Goal: Navigation & Orientation: Find specific page/section

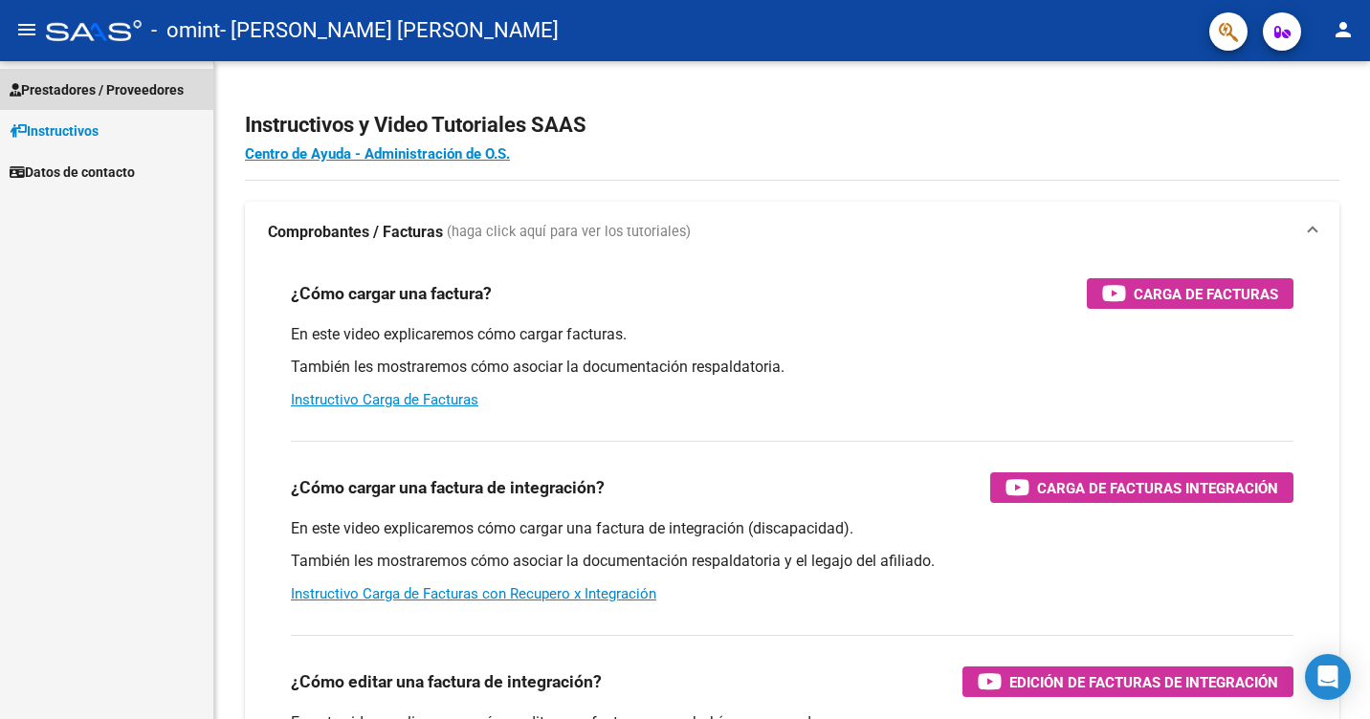
click at [165, 86] on span "Prestadores / Proveedores" at bounding box center [97, 89] width 174 height 21
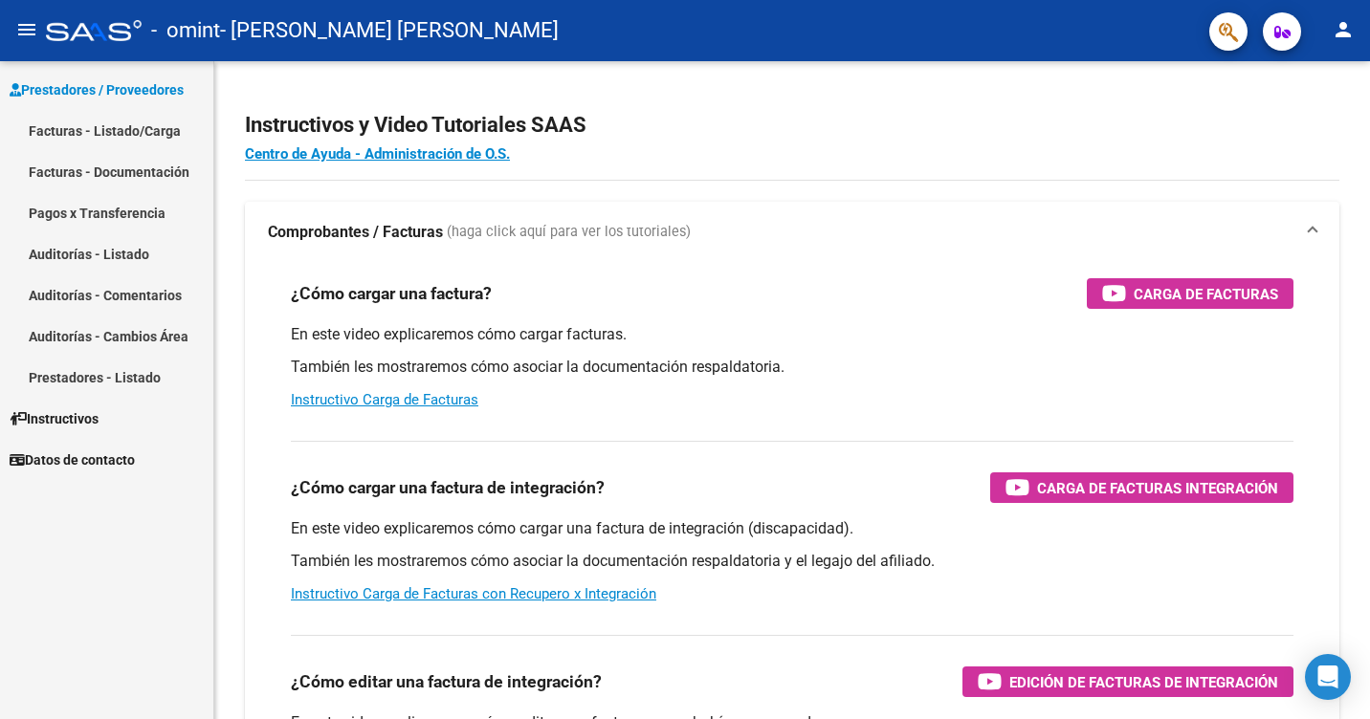
click at [174, 181] on link "Facturas - Documentación" at bounding box center [106, 171] width 213 height 41
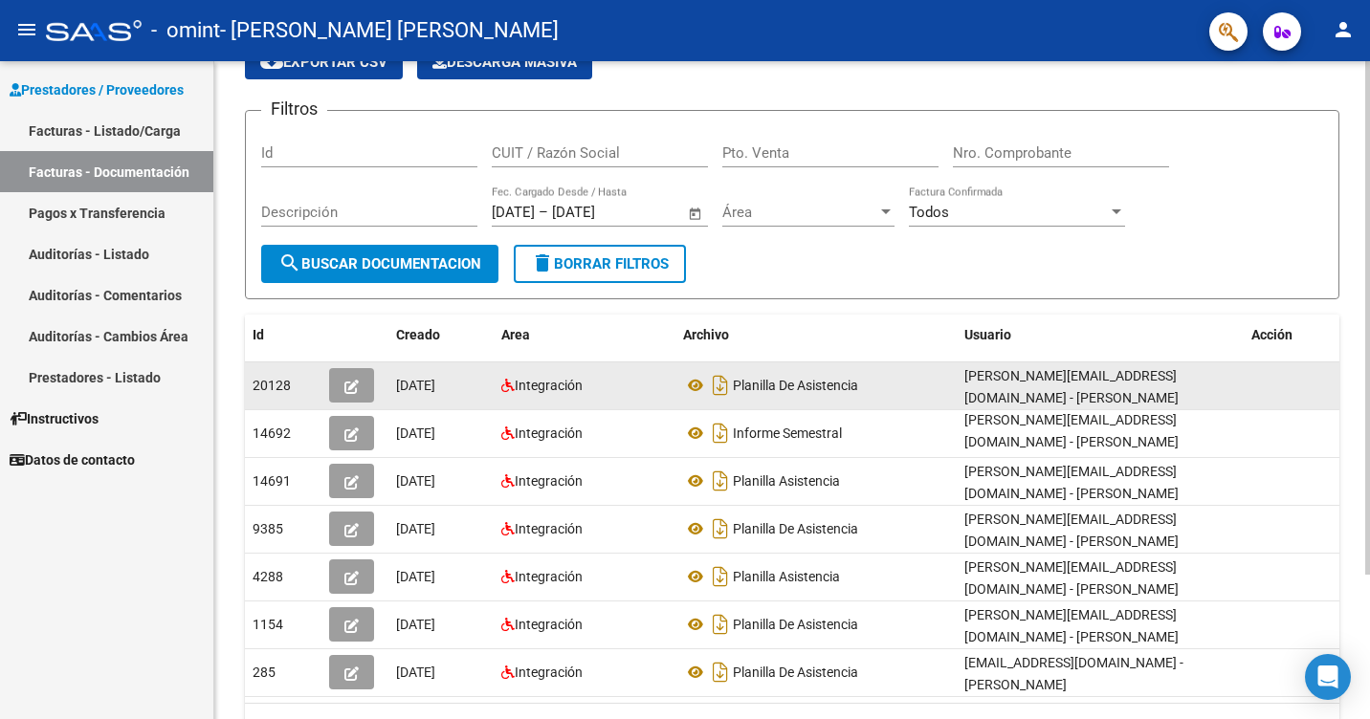
scroll to position [185, 0]
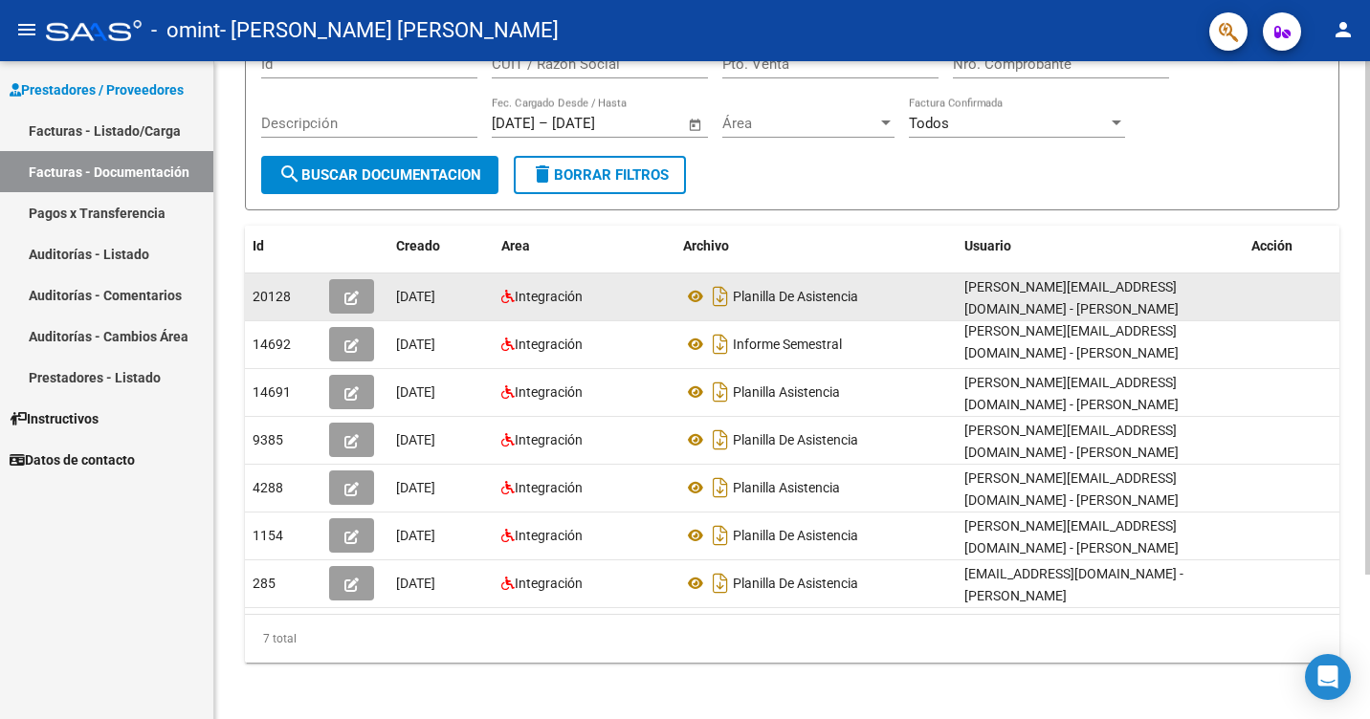
click at [588, 313] on datatable-body-cell "Integración" at bounding box center [585, 297] width 182 height 47
click at [876, 317] on datatable-body-cell "Planilla De Asistencia" at bounding box center [815, 297] width 281 height 47
click at [1088, 313] on div "[PERSON_NAME][EMAIL_ADDRESS][DOMAIN_NAME] - [PERSON_NAME] [PERSON_NAME]" at bounding box center [1100, 297] width 272 height 40
click at [431, 304] on div "[DATE]" at bounding box center [441, 297] width 90 height 22
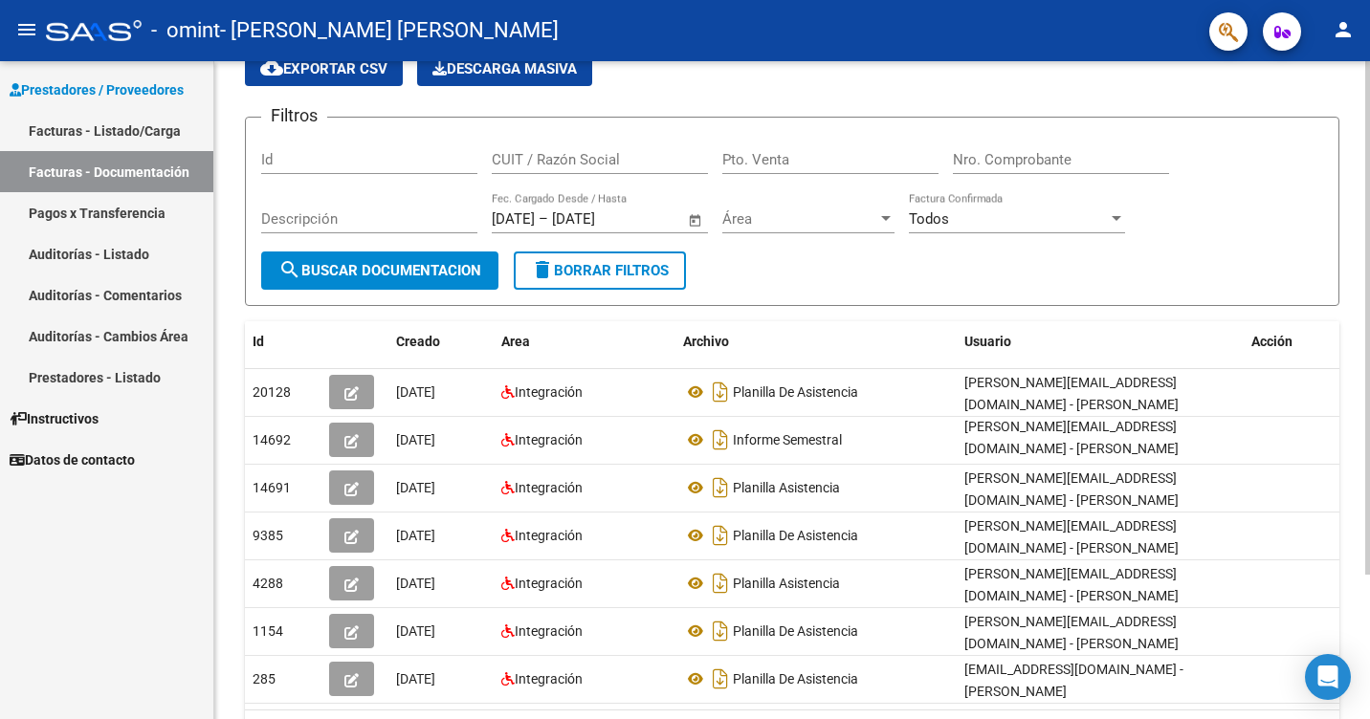
scroll to position [0, 0]
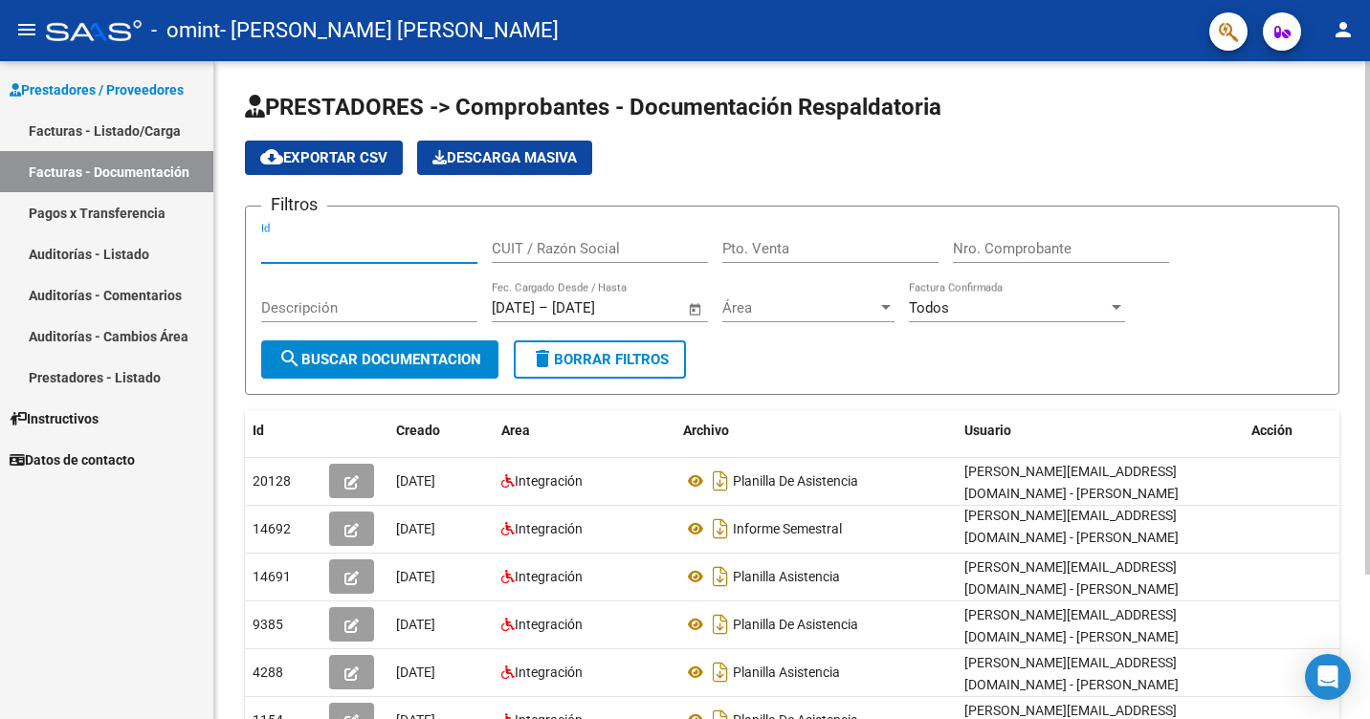
click at [347, 244] on input "Id" at bounding box center [369, 248] width 216 height 17
click at [1038, 321] on div "Todos Factura Confirmada" at bounding box center [1017, 301] width 216 height 41
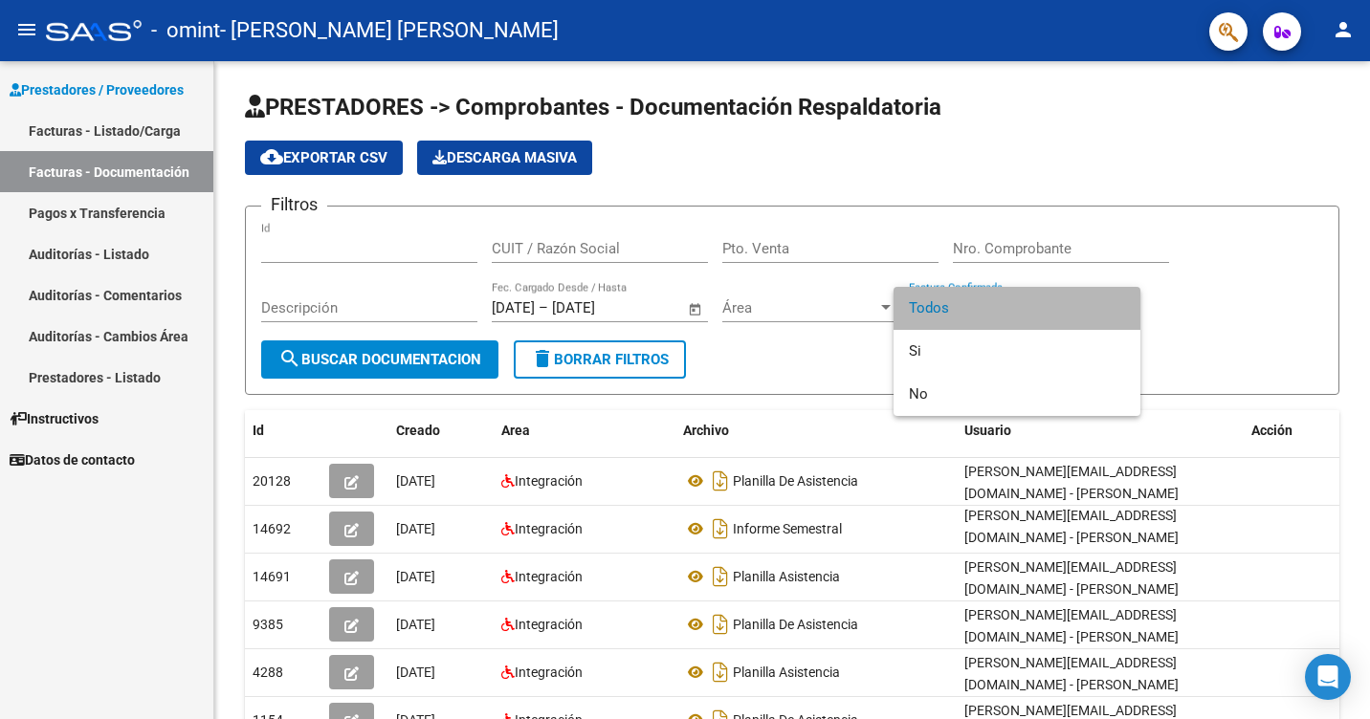
click at [1007, 308] on span "Todos" at bounding box center [1017, 308] width 216 height 43
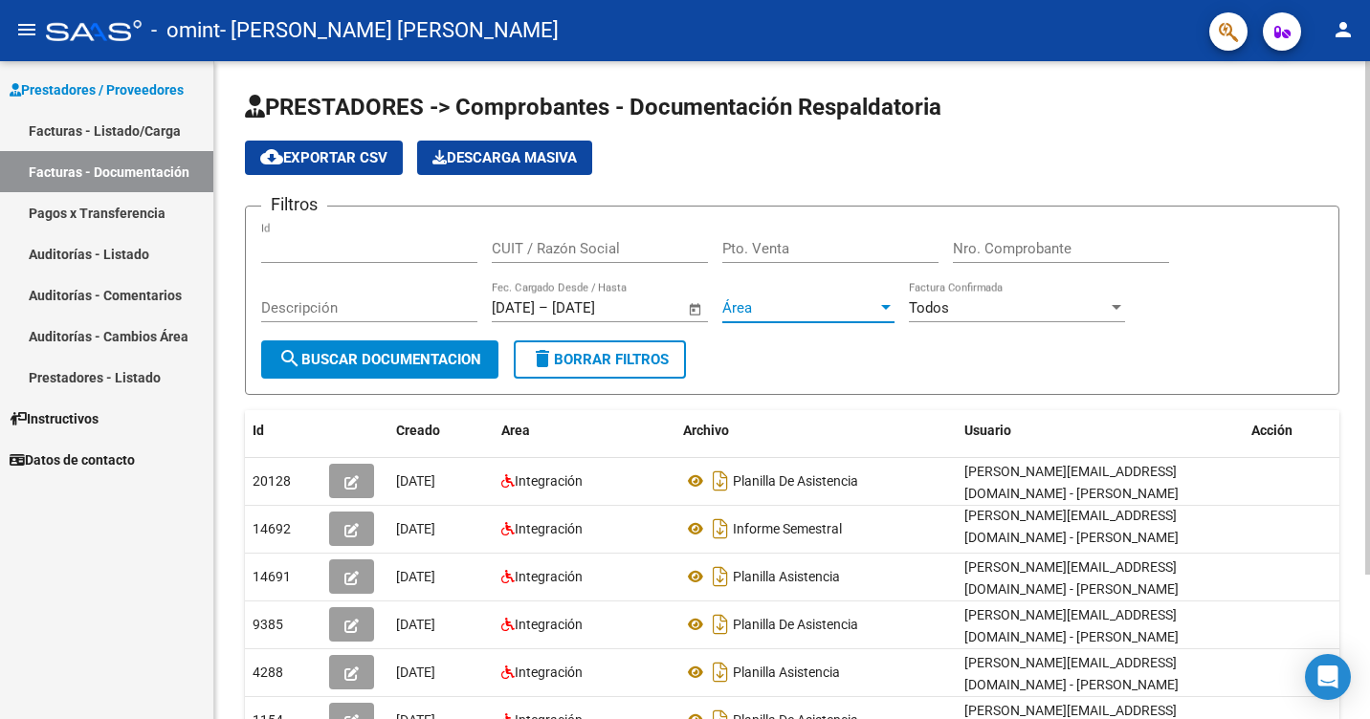
click at [841, 300] on span "Área" at bounding box center [799, 307] width 155 height 17
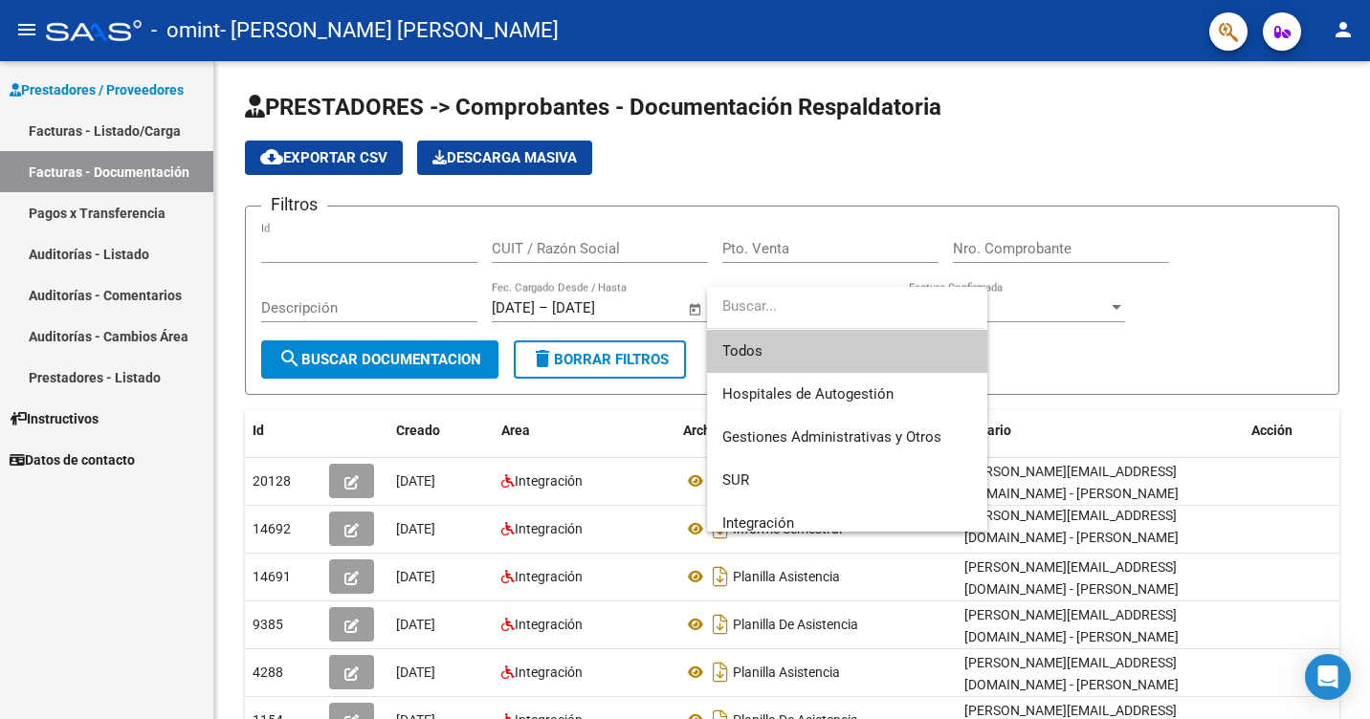
click at [1354, 307] on div at bounding box center [685, 359] width 1370 height 719
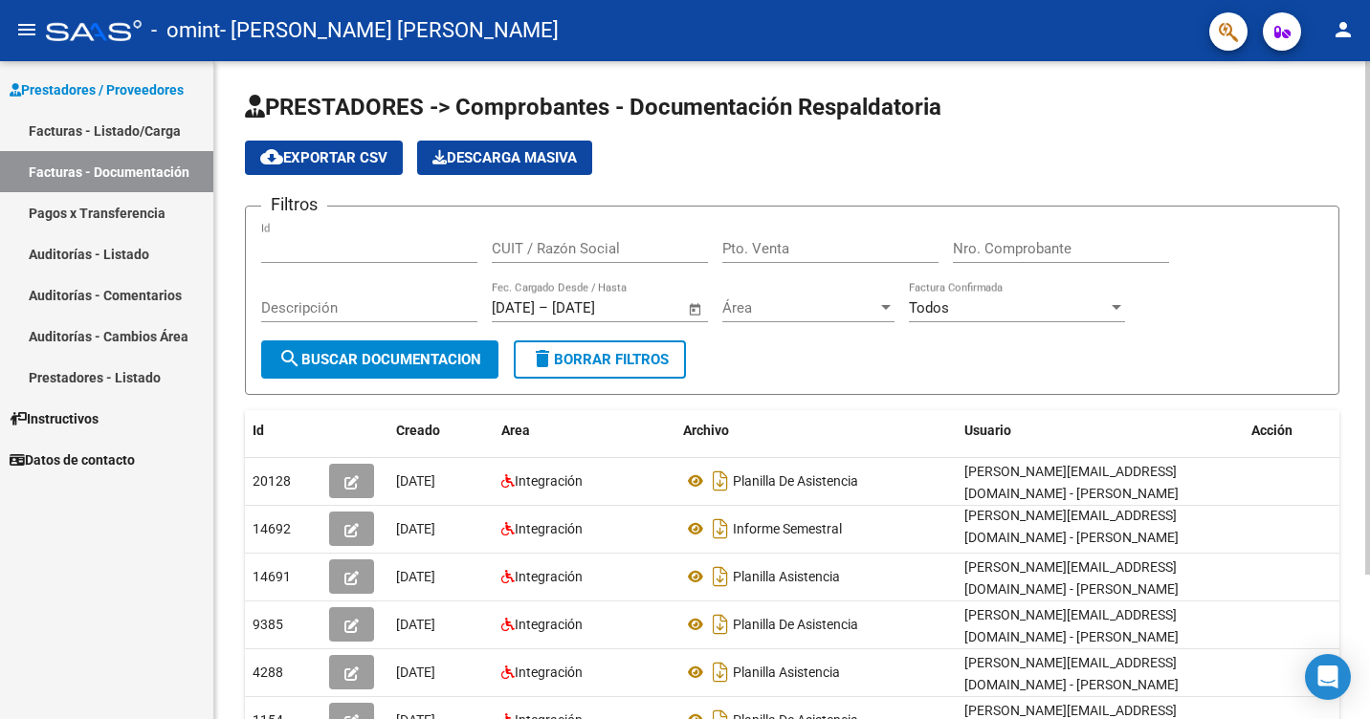
scroll to position [96, 0]
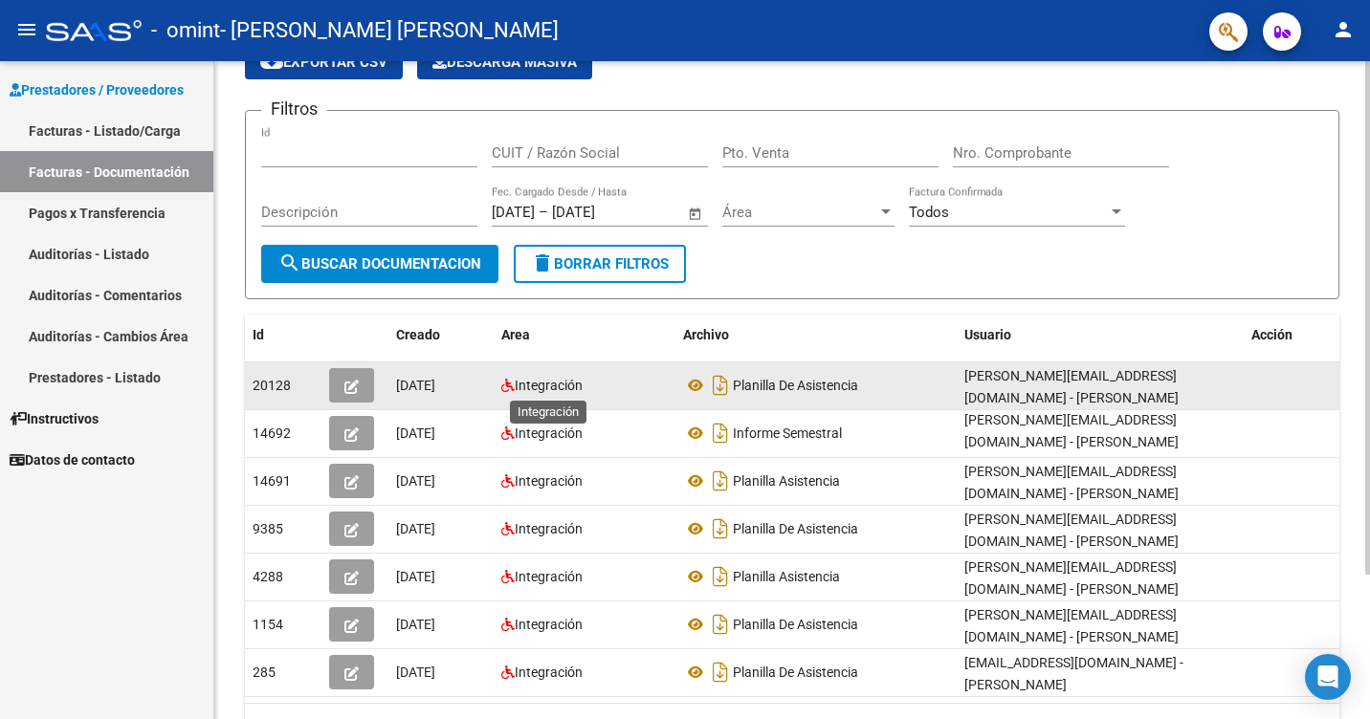
click at [535, 383] on span "Integración" at bounding box center [549, 385] width 68 height 15
click at [551, 384] on span "Integración" at bounding box center [549, 385] width 68 height 15
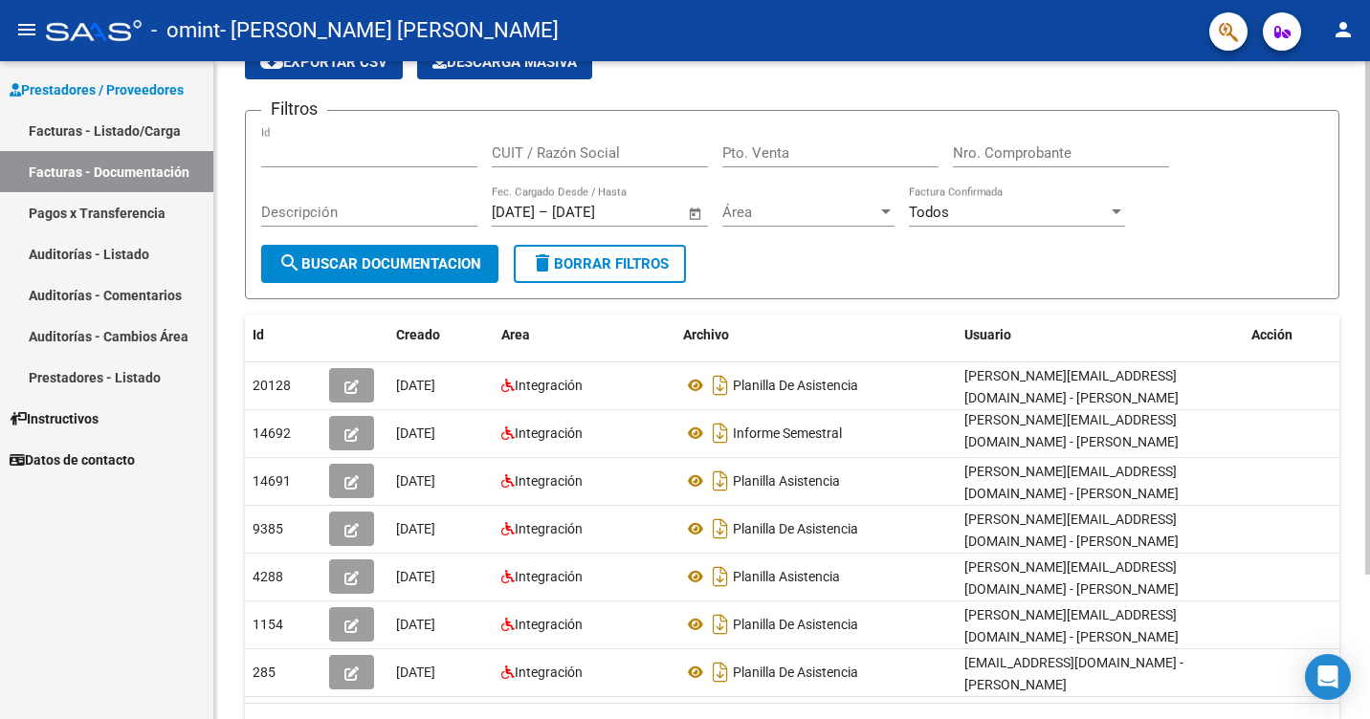
scroll to position [0, 0]
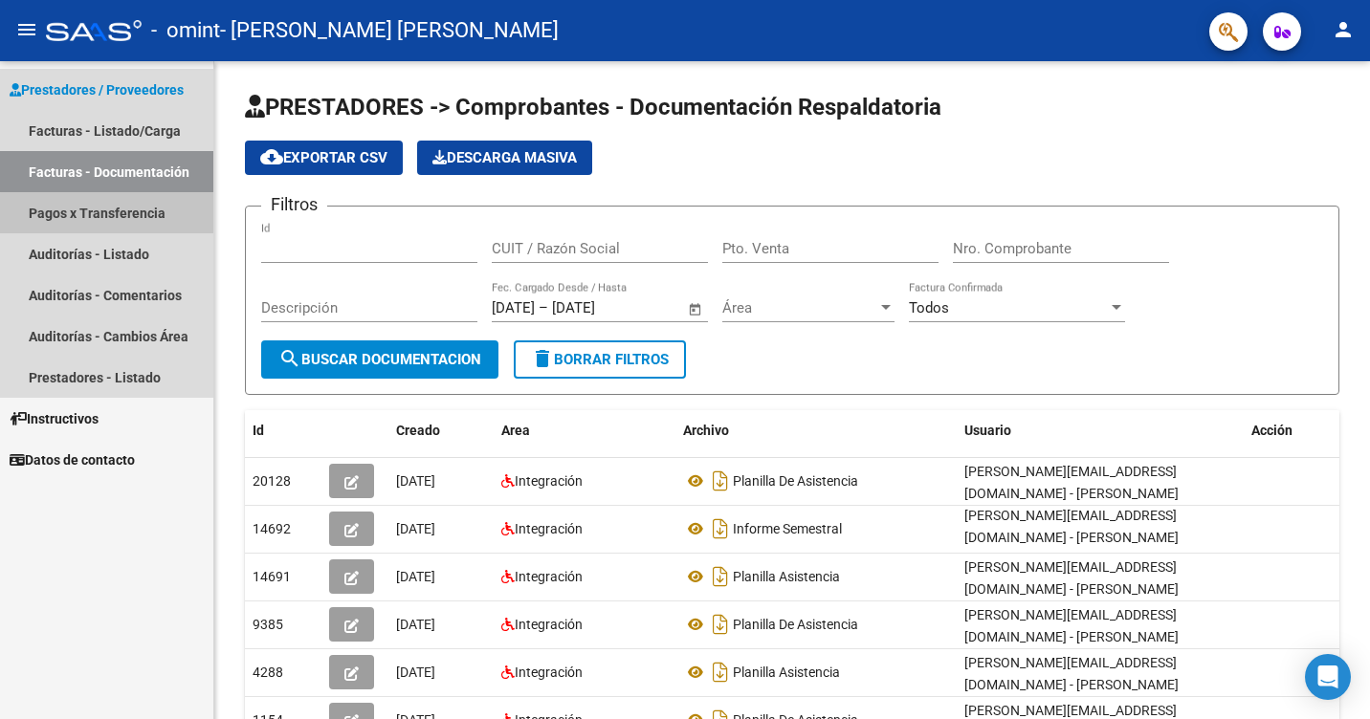
click at [160, 216] on link "Pagos x Transferencia" at bounding box center [106, 212] width 213 height 41
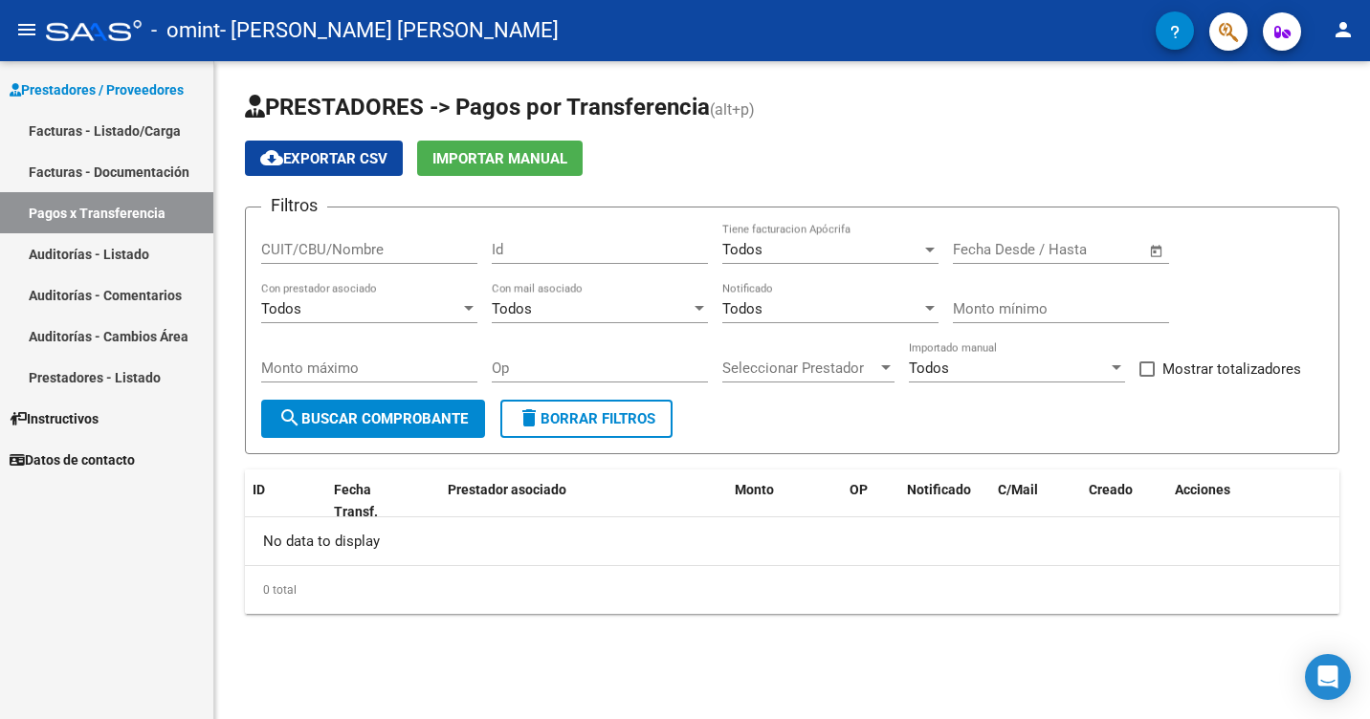
click at [161, 258] on link "Auditorías - Listado" at bounding box center [106, 253] width 213 height 41
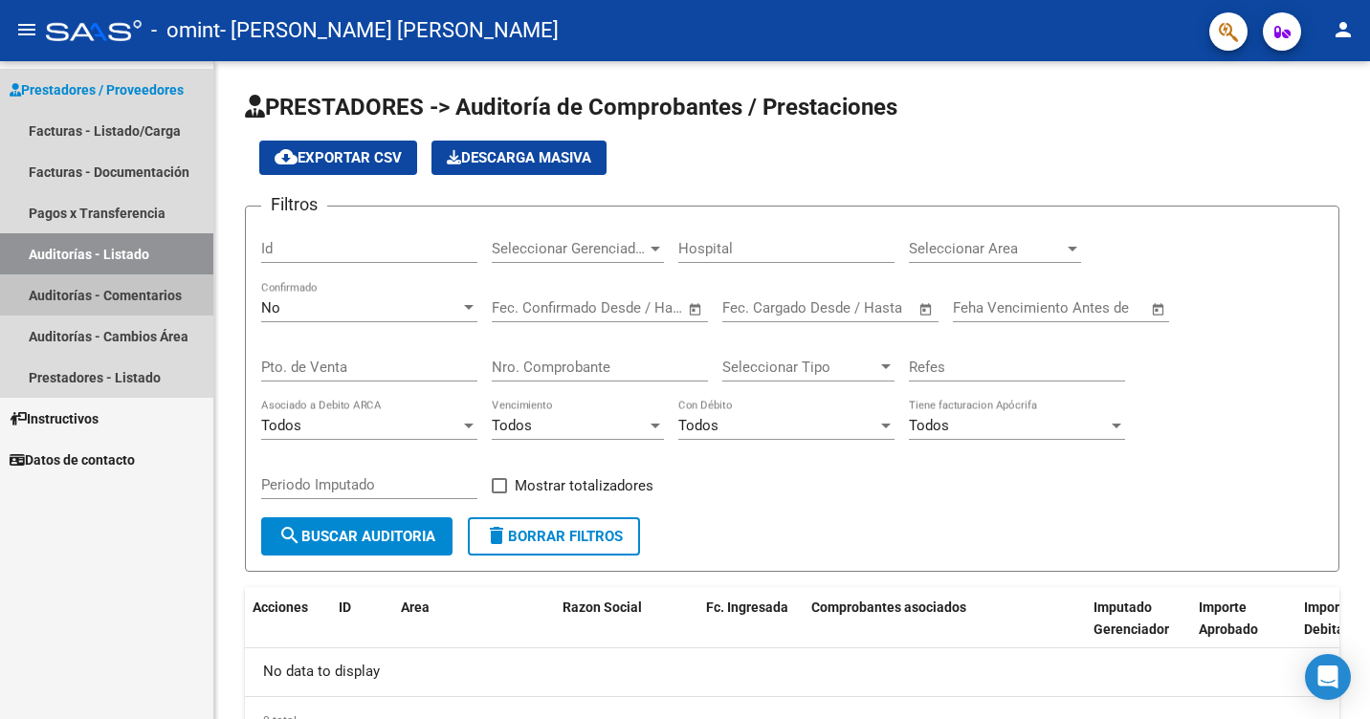
click at [142, 288] on link "Auditorías - Comentarios" at bounding box center [106, 295] width 213 height 41
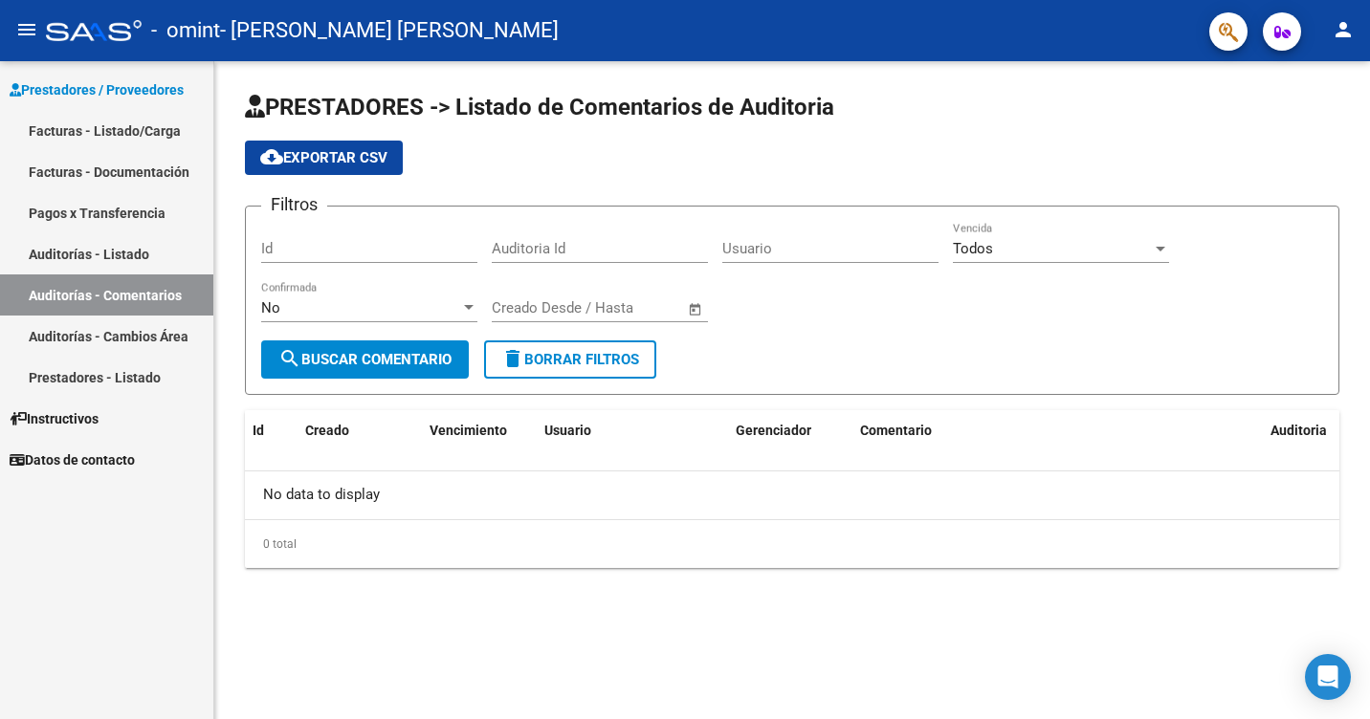
click at [132, 337] on link "Auditorías - Cambios Área" at bounding box center [106, 336] width 213 height 41
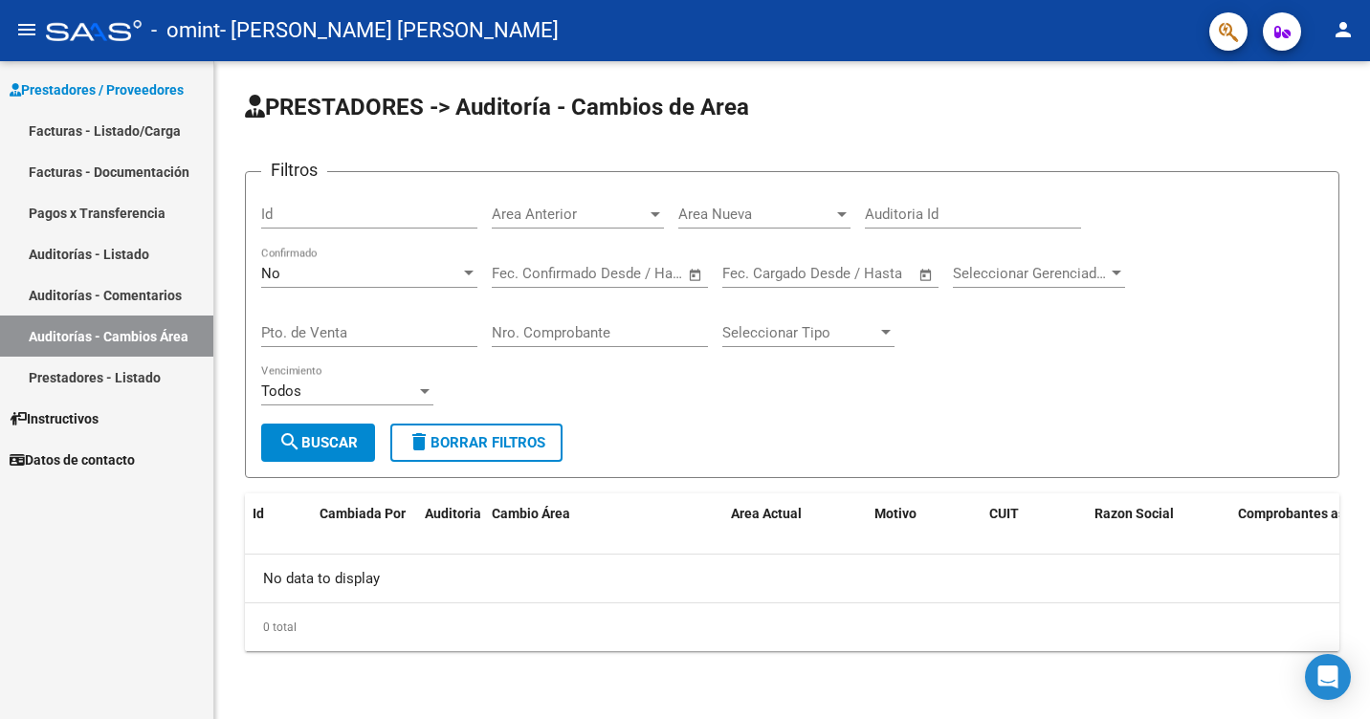
click at [145, 380] on link "Prestadores - Listado" at bounding box center [106, 377] width 213 height 41
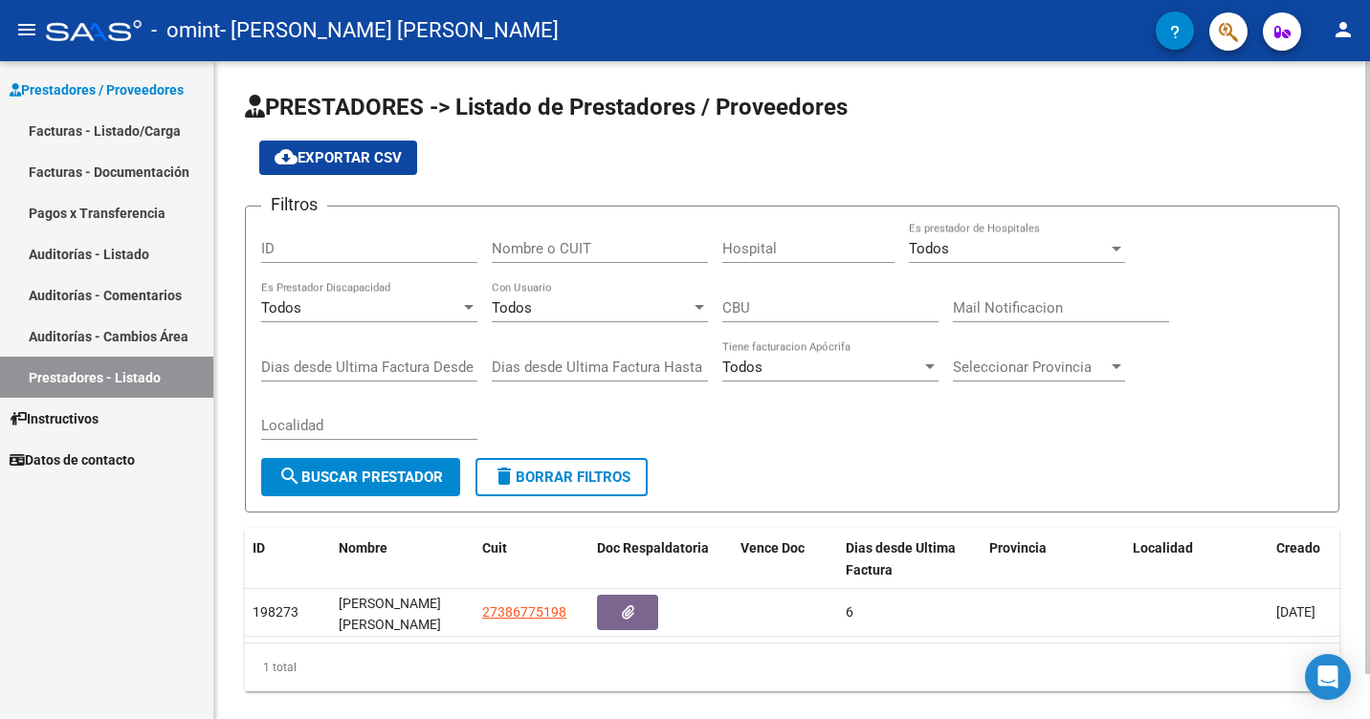
scroll to position [48, 0]
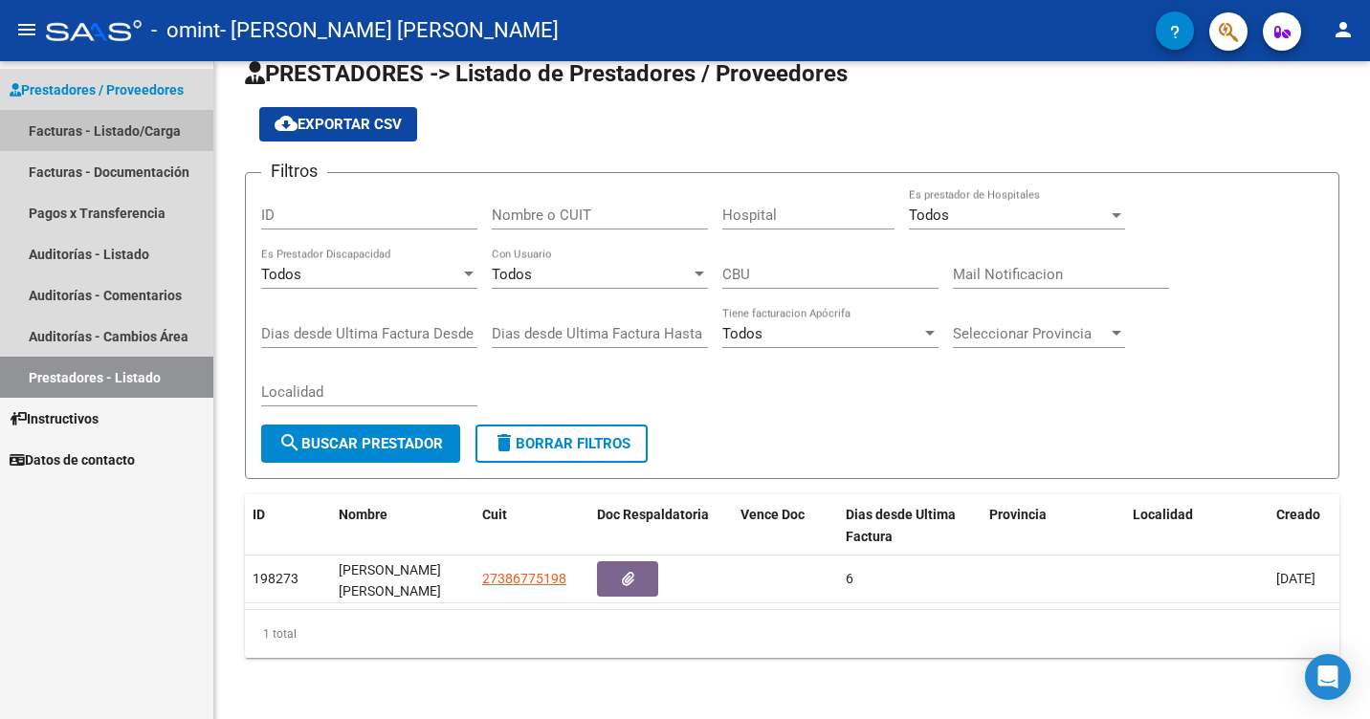
click at [137, 119] on link "Facturas - Listado/Carga" at bounding box center [106, 130] width 213 height 41
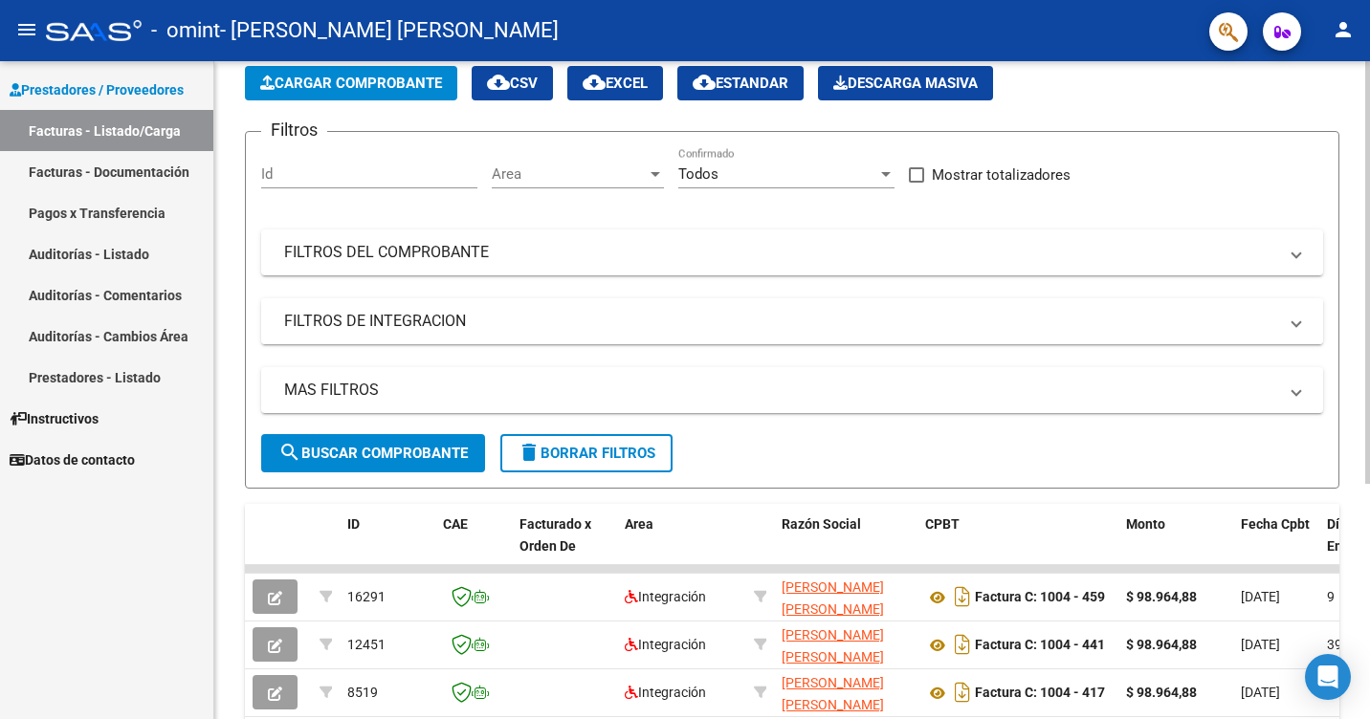
scroll to position [191, 0]
